Goal: Subscribe to service/newsletter

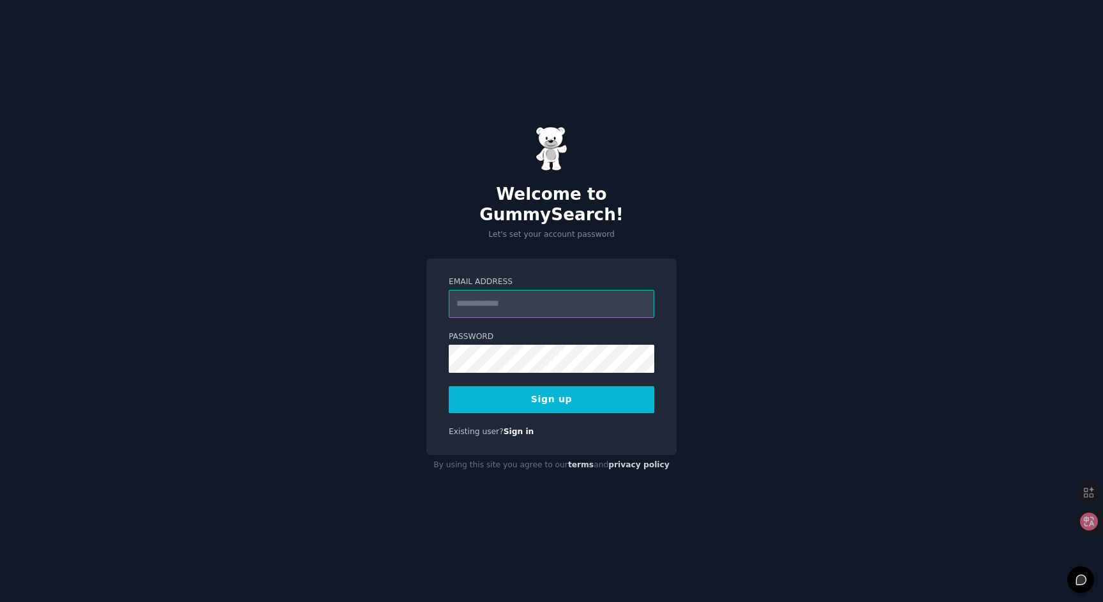
click at [485, 290] on input "Email Address" at bounding box center [551, 304] width 205 height 28
type input "**********"
click at [582, 396] on button "Sign up" at bounding box center [551, 399] width 205 height 27
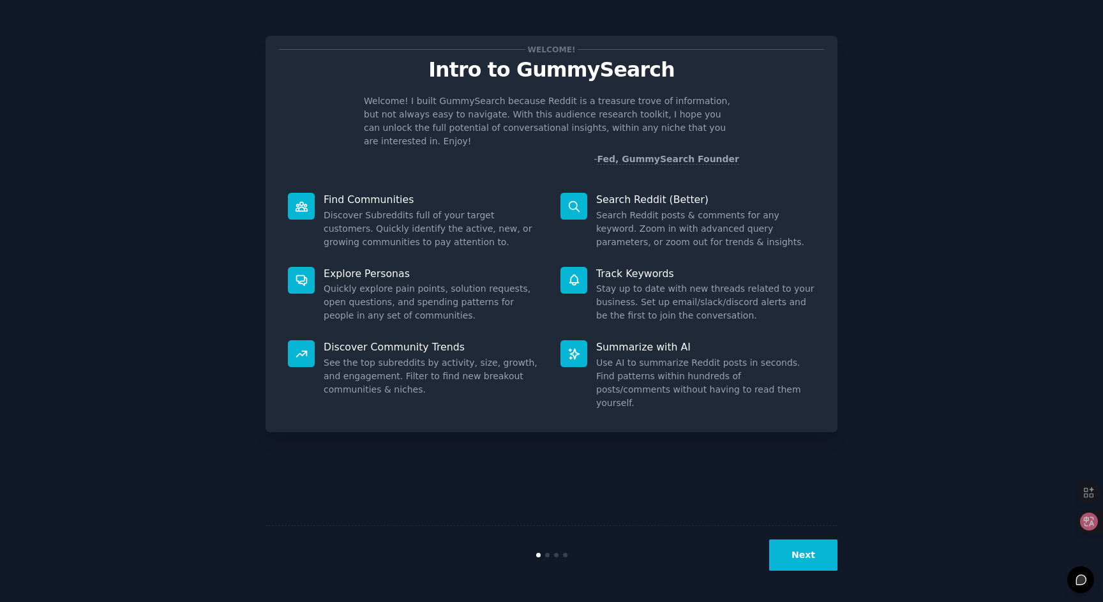
click at [794, 553] on button "Next" at bounding box center [803, 554] width 68 height 31
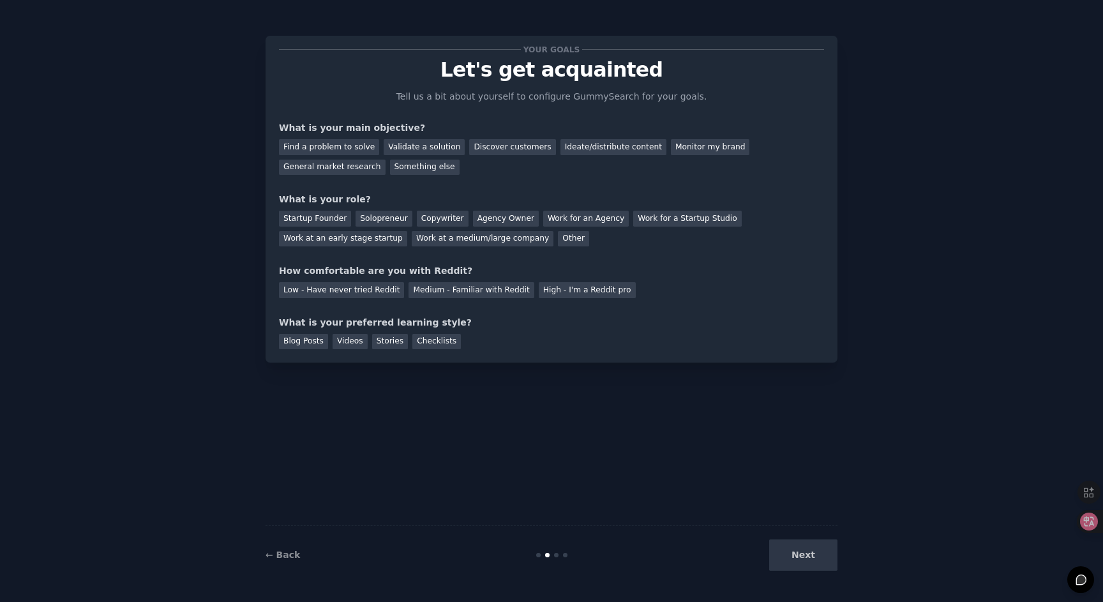
click at [786, 556] on div "Next" at bounding box center [741, 554] width 191 height 31
click at [244, 421] on div "Your goals Let's get acquainted Tell us a bit about yourself to configure Gummy…" at bounding box center [551, 301] width 1067 height 566
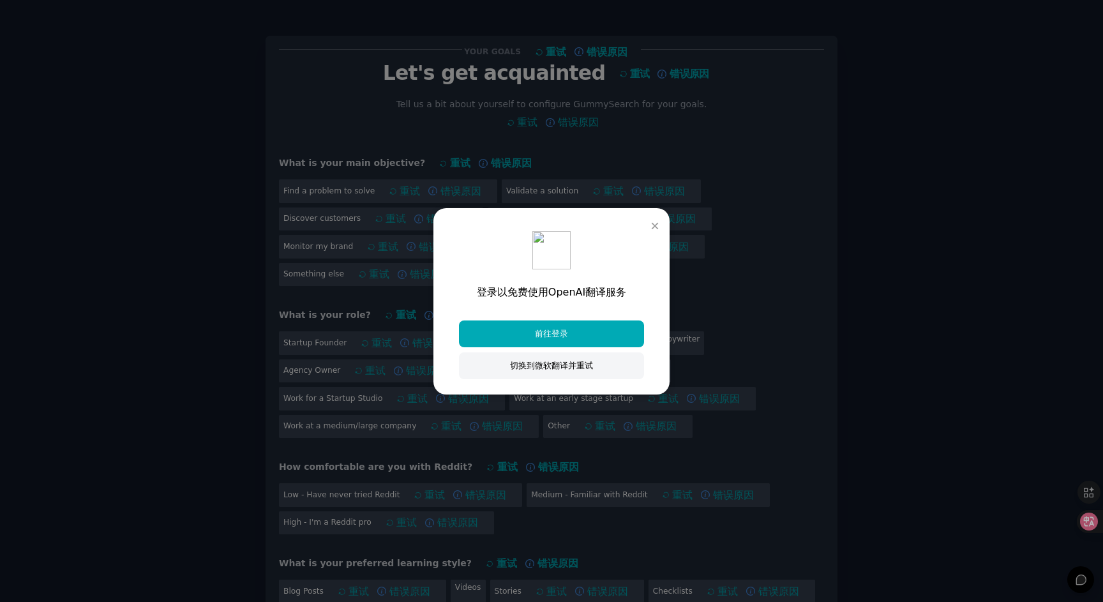
click at [653, 222] on button "×" at bounding box center [654, 225] width 9 height 15
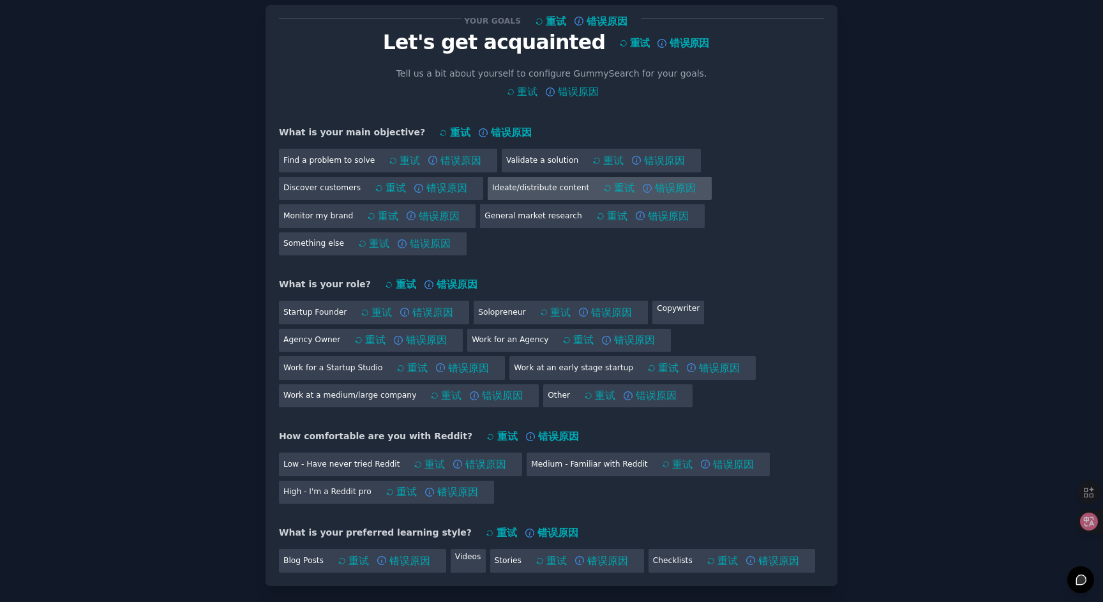
scroll to position [28, 0]
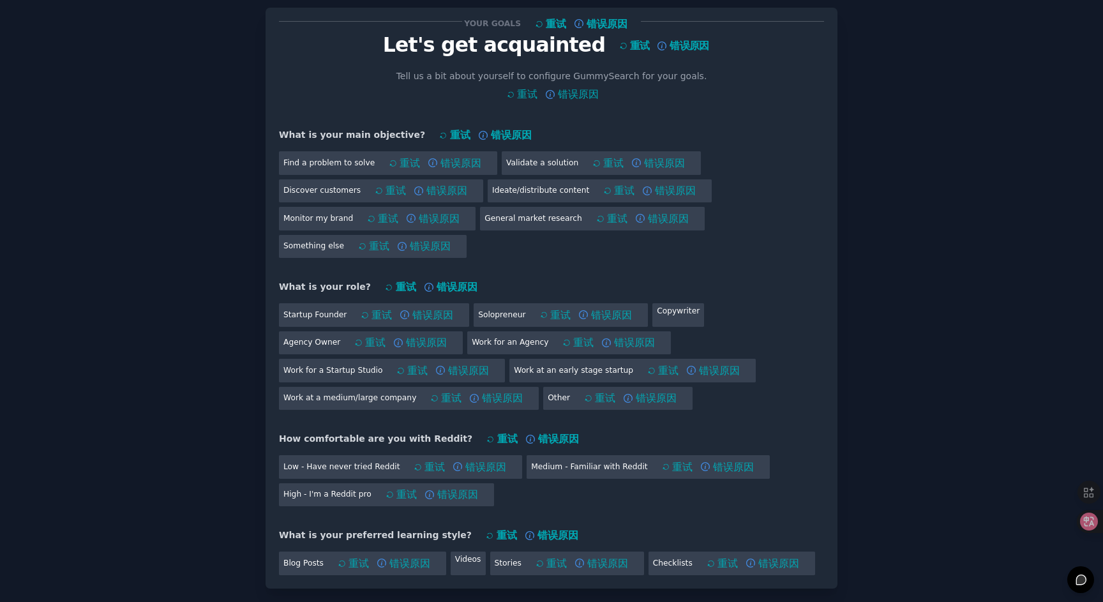
click at [630, 42] on span "重试" at bounding box center [639, 45] width 19 height 22
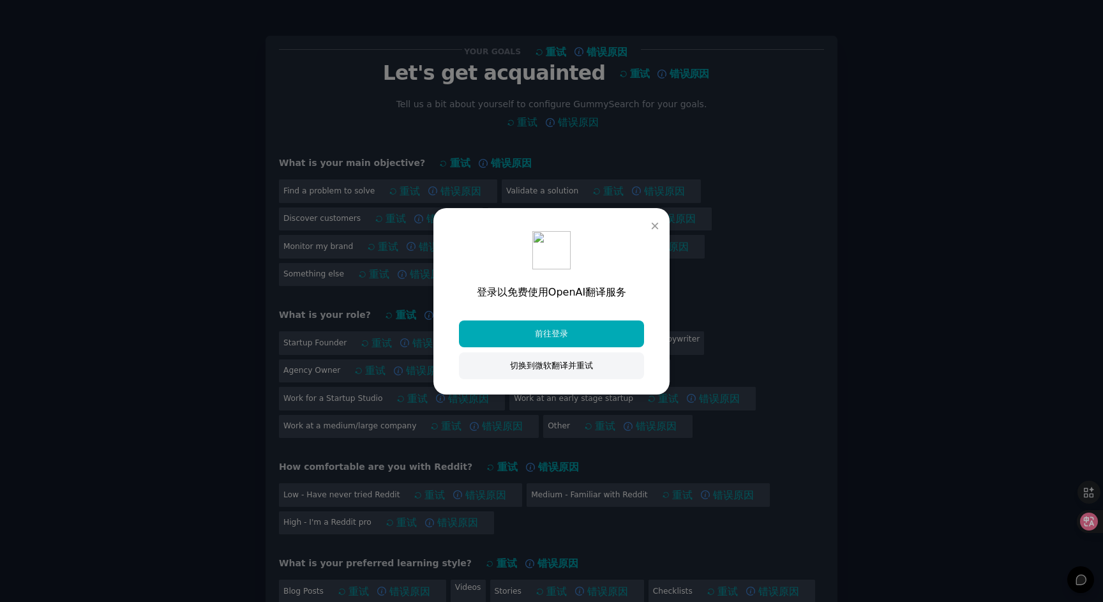
click at [654, 226] on button "×" at bounding box center [654, 225] width 9 height 15
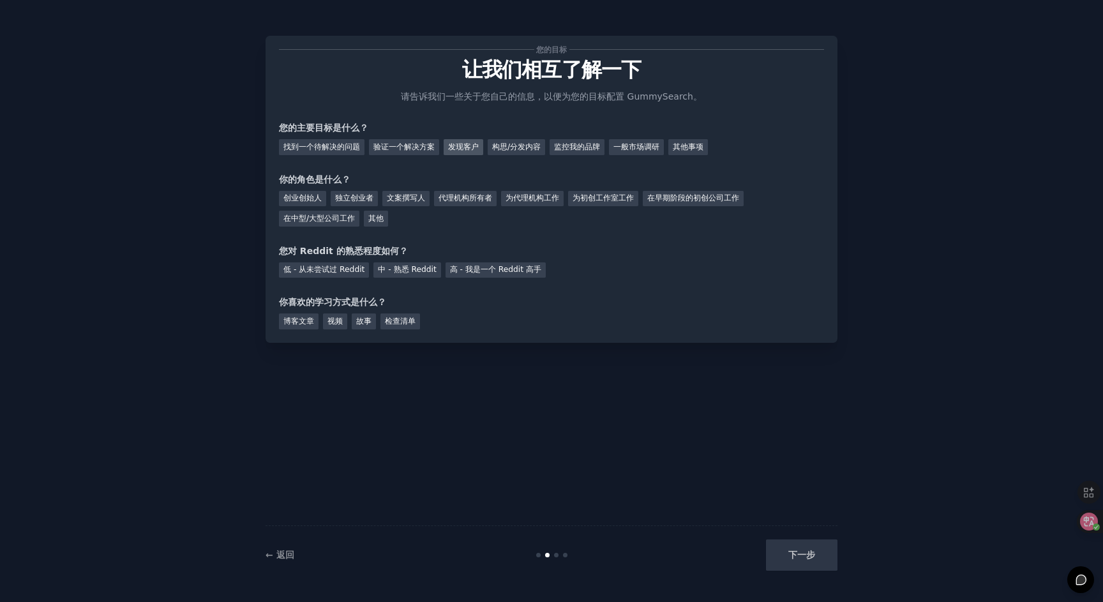
click at [470, 148] on font "发现客户" at bounding box center [463, 146] width 31 height 9
click at [652, 147] on font "一般市场调研" at bounding box center [636, 146] width 46 height 9
click at [308, 197] on font "创业创始人" at bounding box center [302, 197] width 38 height 9
click at [412, 276] on div "中 - 熟悉 Reddit" at bounding box center [406, 270] width 67 height 16
click at [305, 318] on font "博客文章" at bounding box center [298, 321] width 31 height 9
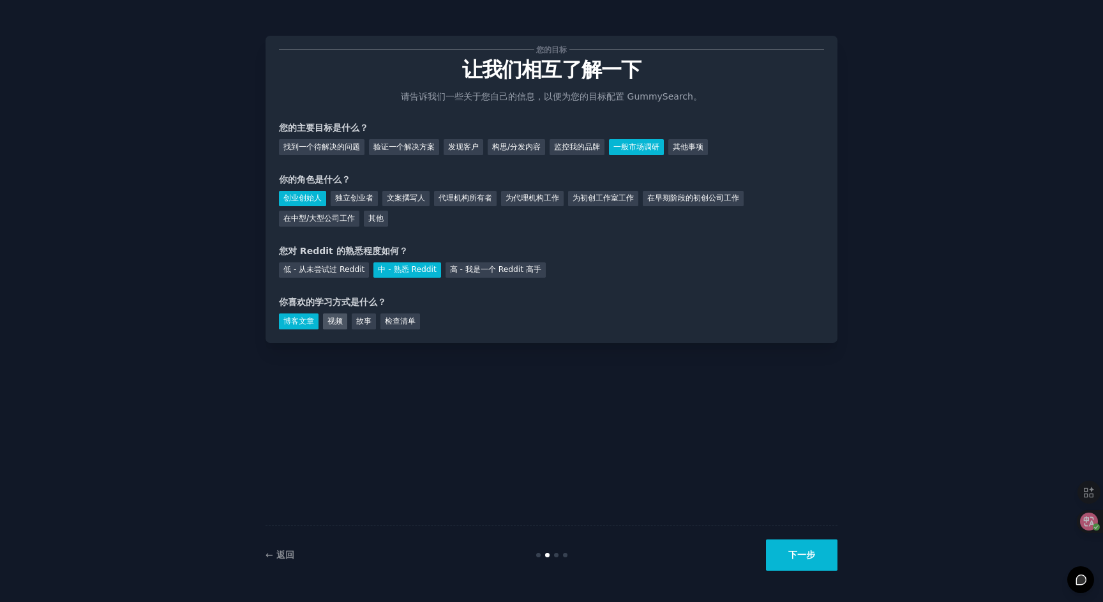
click at [332, 318] on font "视频" at bounding box center [334, 321] width 15 height 9
click at [302, 321] on font "博客文章" at bounding box center [298, 321] width 31 height 9
click at [805, 556] on font "下一步" at bounding box center [801, 554] width 27 height 10
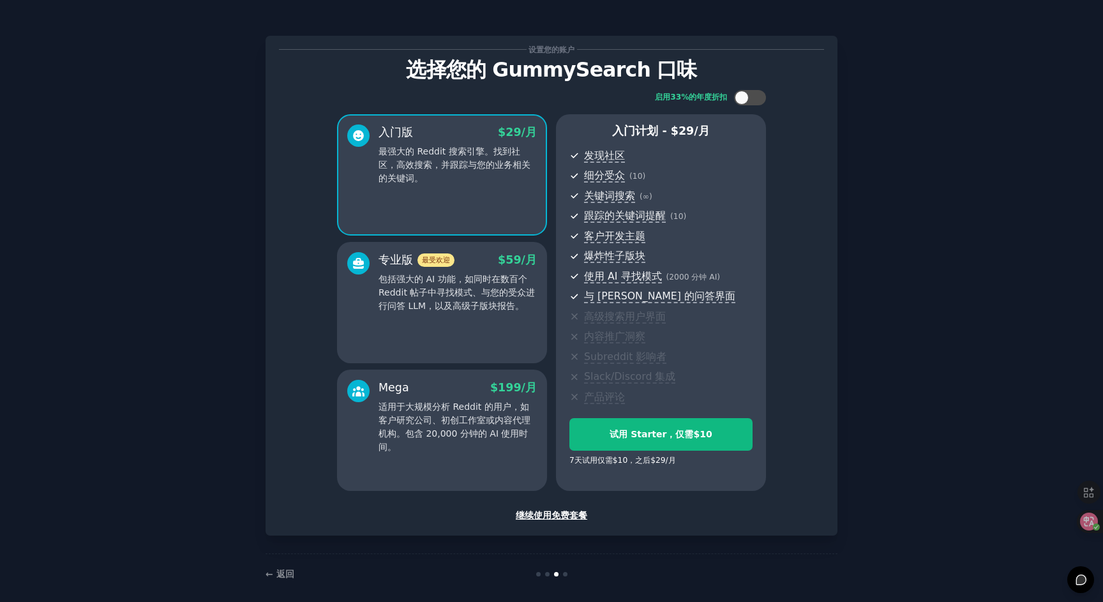
click at [489, 306] on font "包括强大的 AI 功能，如同时在数百个 Reddit 帖子中寻找模式、与您的受众进行问答 LLM，以及高级子版块报告。" at bounding box center [456, 292] width 156 height 37
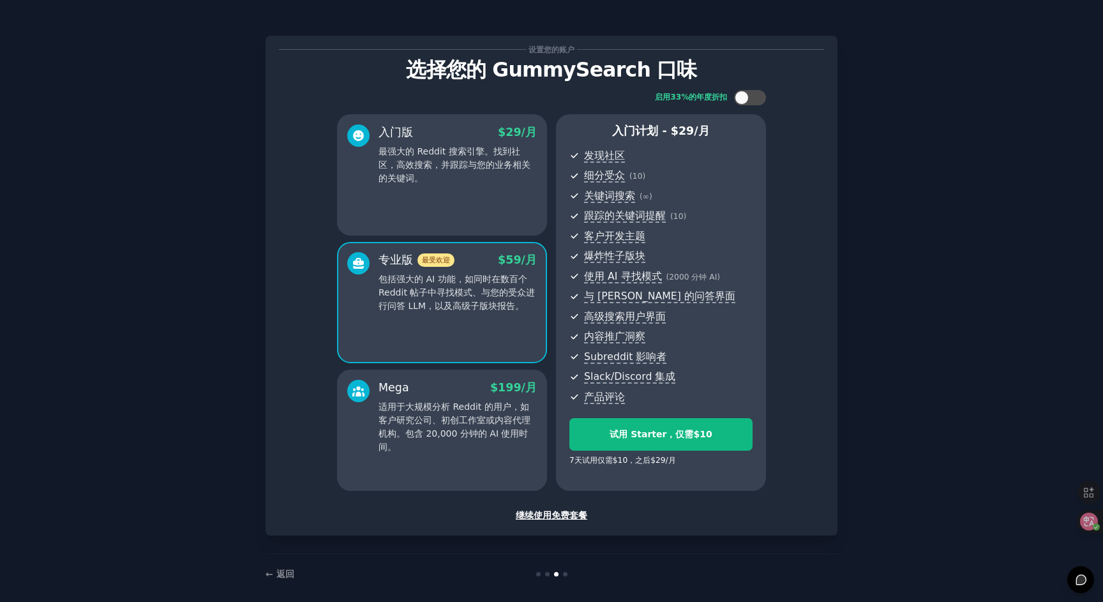
click at [482, 384] on div "Mega $199/月" at bounding box center [457, 388] width 158 height 16
click at [456, 190] on div "入门版 $29/月 最强大的 Reddit 搜索引擎。找到社区，高效搜索，并跟踪与您的业务相关的关键词。" at bounding box center [442, 174] width 210 height 121
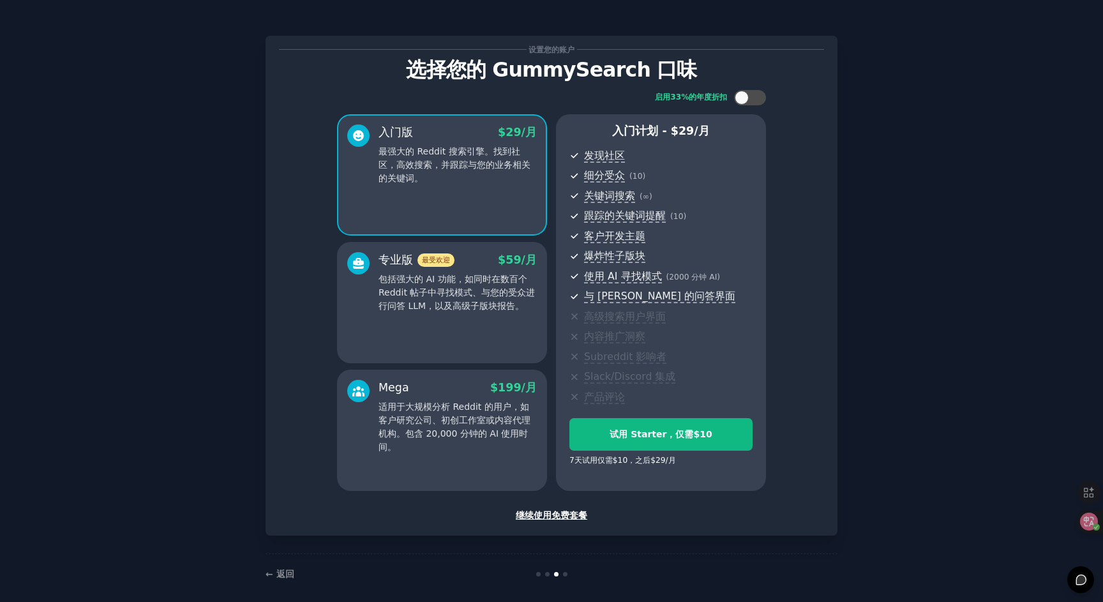
click at [488, 327] on div "专业版 最受欢迎 $59/月 包括强大的 AI 功能，如同时在数百个 Reddit 帖子中寻找模式、与您的受众进行问答 LLM，以及高级子版块报告。" at bounding box center [442, 302] width 210 height 121
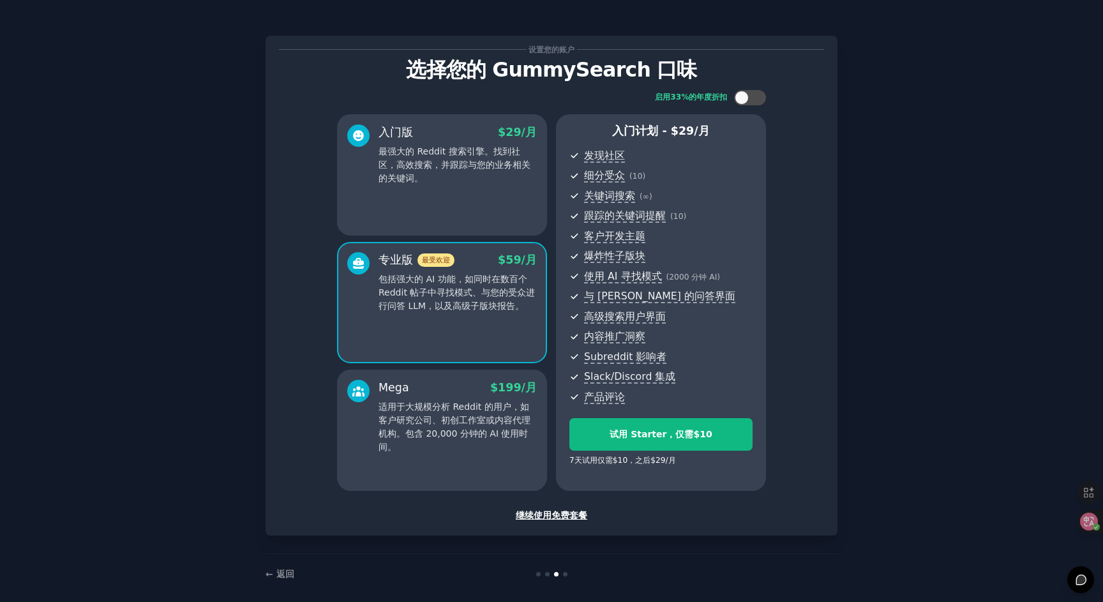
click at [492, 404] on font "适用于大规模分析 Reddit 的用户，如客户研究公司、初创工作室或内容代理机构。包含 20,000 分钟的 AI 使用时间。" at bounding box center [454, 426] width 152 height 50
click at [548, 512] on font "继续使用免费套餐" at bounding box center [551, 515] width 71 height 10
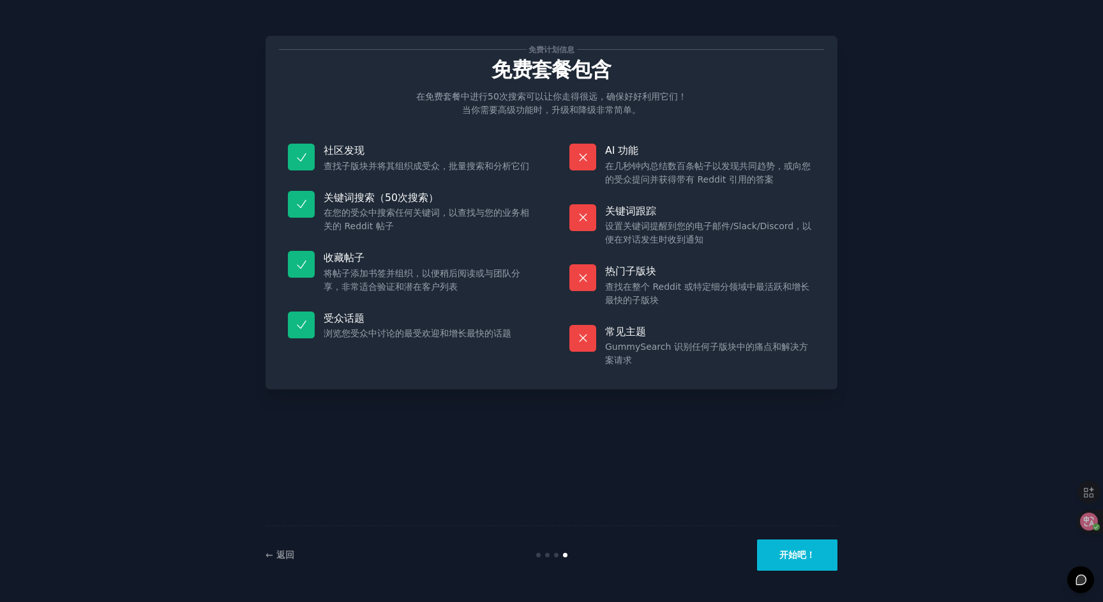
click at [773, 567] on button "开始吧！" at bounding box center [797, 554] width 80 height 31
